Goal: Task Accomplishment & Management: Manage account settings

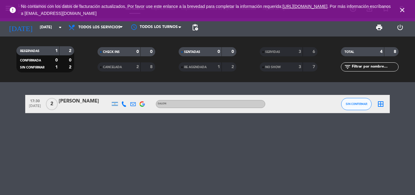
click at [77, 101] on div "[PERSON_NAME]" at bounding box center [85, 101] width 52 height 8
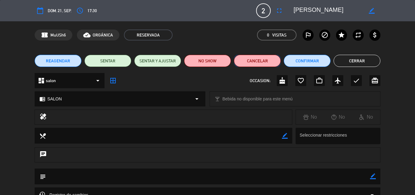
click at [248, 63] on button "Cancelar" at bounding box center [257, 61] width 47 height 12
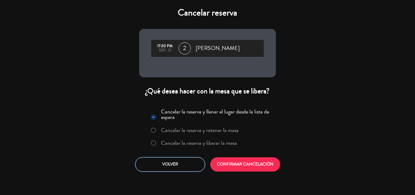
click at [185, 162] on button "Volver" at bounding box center [170, 164] width 70 height 14
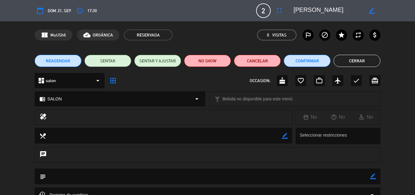
click at [204, 53] on div "REAGENDAR SENTAR SENTAR Y AJUSTAR NO SHOW Cancelar Confirmar Cerrar" at bounding box center [207, 61] width 415 height 24
click at [201, 57] on button "NO SHOW" at bounding box center [207, 61] width 47 height 12
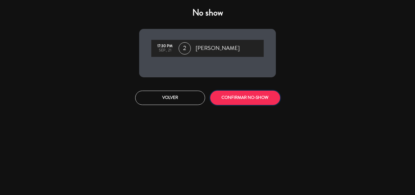
click at [242, 101] on button "CONFIRMAR NO-SHOW" at bounding box center [245, 97] width 70 height 14
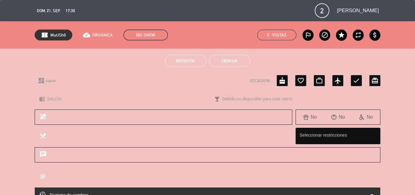
drag, startPoint x: 225, startPoint y: 53, endPoint x: 225, endPoint y: 59, distance: 6.1
click at [225, 54] on div "Revertir Cerrar" at bounding box center [207, 61] width 415 height 24
drag, startPoint x: 225, startPoint y: 59, endPoint x: 228, endPoint y: 70, distance: 11.1
click at [225, 59] on button "Cerrar" at bounding box center [229, 61] width 41 height 12
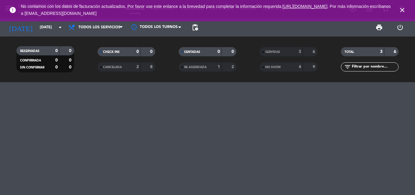
click at [406, 10] on span "close" at bounding box center [402, 10] width 16 height 16
drag, startPoint x: 402, startPoint y: 11, endPoint x: 332, endPoint y: 2, distance: 70.4
click at [401, 11] on icon "close" at bounding box center [401, 9] width 7 height 7
